Goal: Task Accomplishment & Management: Manage account settings

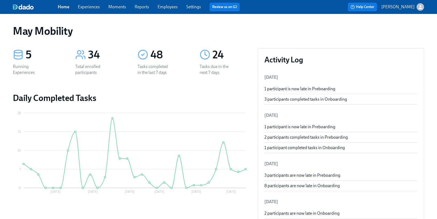
click at [94, 7] on link "Experiences" at bounding box center [89, 6] width 22 height 5
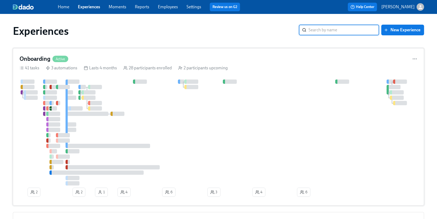
scroll to position [1, 0]
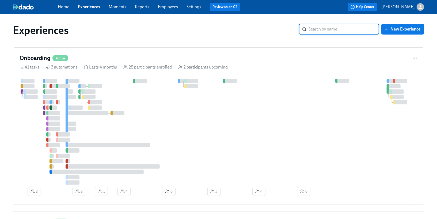
click at [168, 10] on span "Employees" at bounding box center [168, 7] width 20 height 6
click at [166, 8] on link "Employees" at bounding box center [168, 6] width 20 height 5
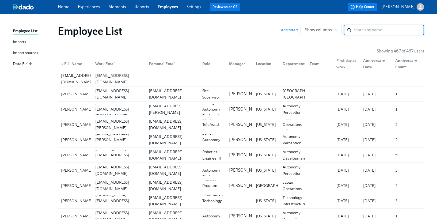
click at [32, 45] on link "Imports" at bounding box center [33, 42] width 41 height 7
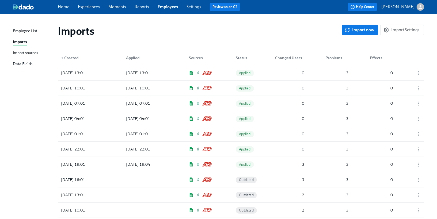
click at [83, 7] on link "Experiences" at bounding box center [89, 6] width 22 height 5
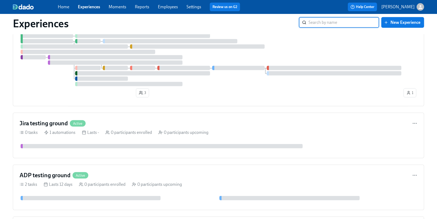
scroll to position [230, 0]
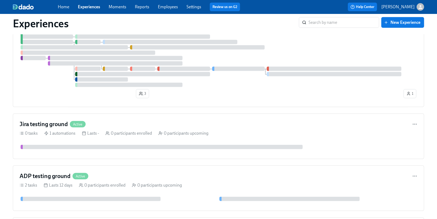
click at [87, 81] on div at bounding box center [101, 79] width 52 height 4
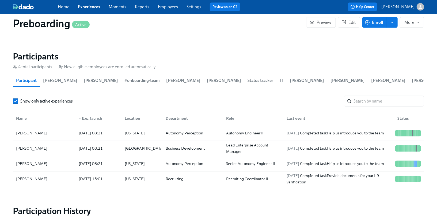
scroll to position [533, 0]
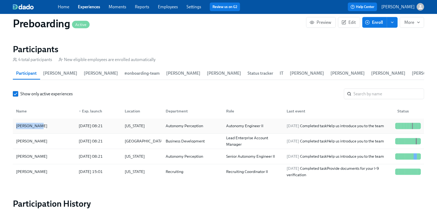
drag, startPoint x: 45, startPoint y: 124, endPoint x: 15, endPoint y: 124, distance: 30.0
click at [15, 124] on div "[PERSON_NAME]" at bounding box center [44, 126] width 60 height 11
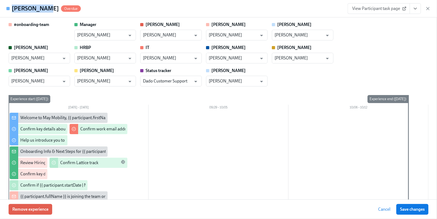
drag, startPoint x: 44, startPoint y: 9, endPoint x: 11, endPoint y: 9, distance: 33.2
click at [11, 9] on div "[PERSON_NAME] Overdue" at bounding box center [43, 9] width 74 height 8
copy h4 "[PERSON_NAME]"
click at [425, 9] on icon "button" at bounding box center [427, 8] width 5 height 5
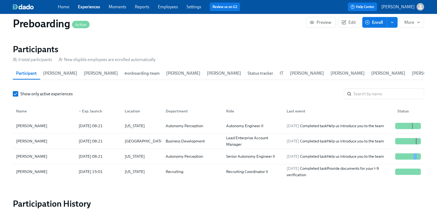
scroll to position [534, 0]
